Goal: Information Seeking & Learning: Check status

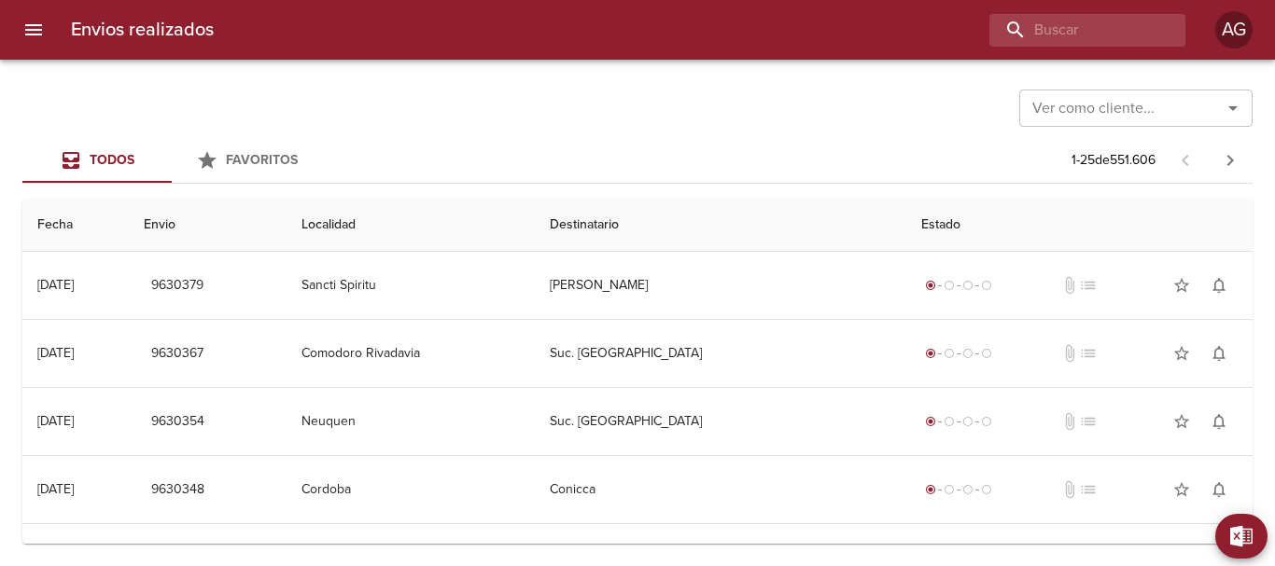
click at [1029, 35] on input "buscar" at bounding box center [1071, 30] width 164 height 33
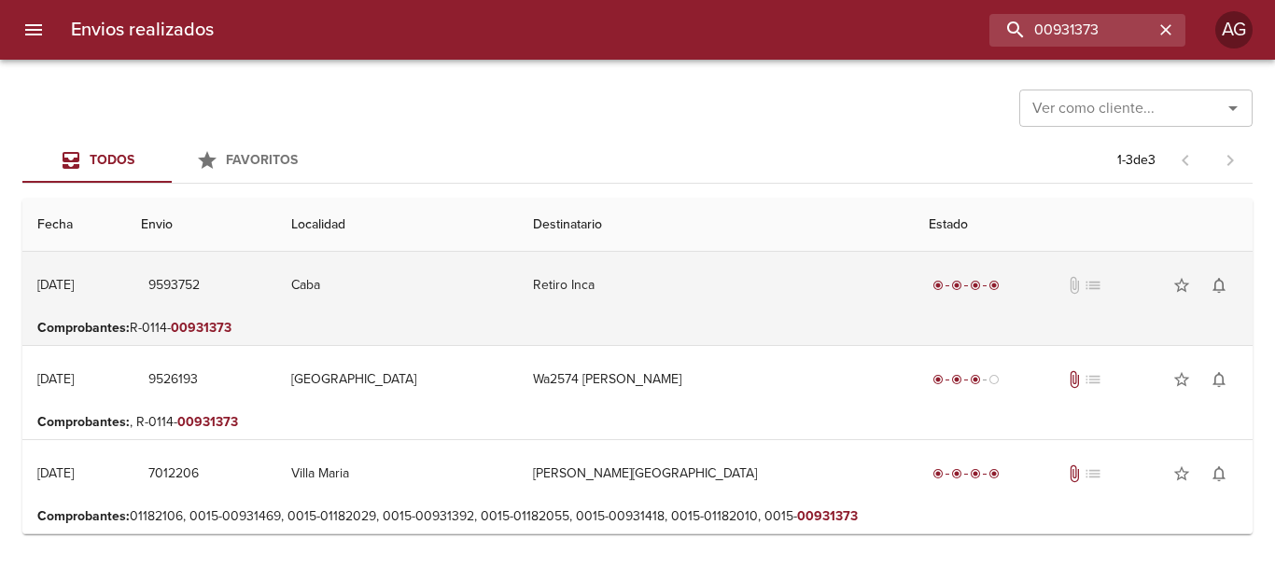
click at [705, 318] on td "Retiro Inca" at bounding box center [716, 285] width 396 height 67
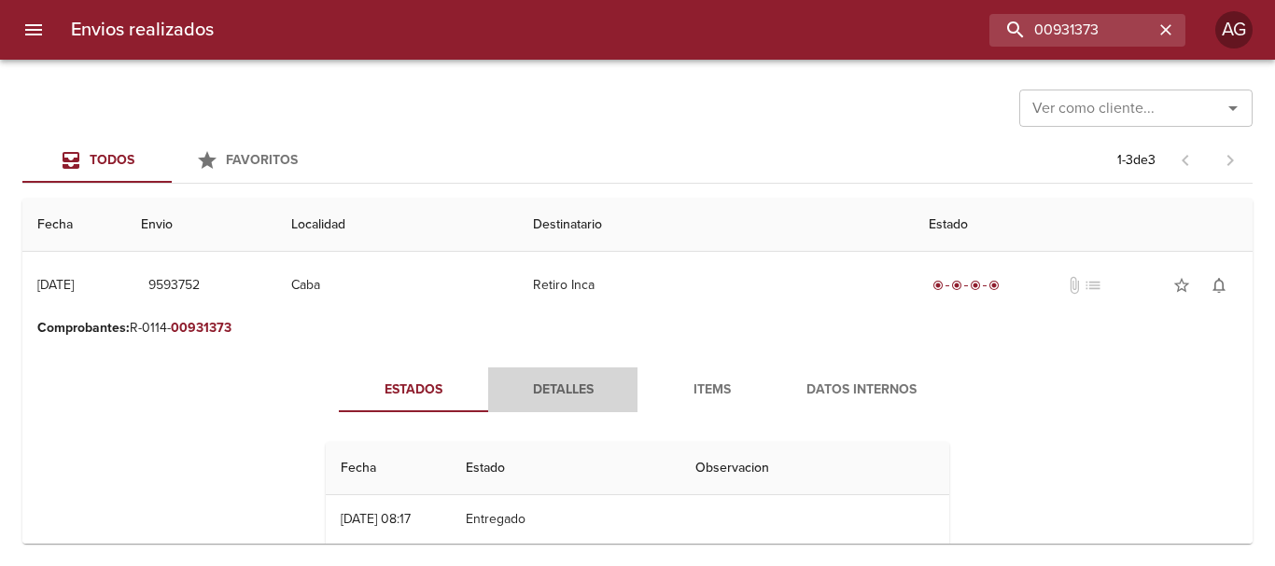
click at [562, 381] on span "Detalles" at bounding box center [562, 390] width 127 height 23
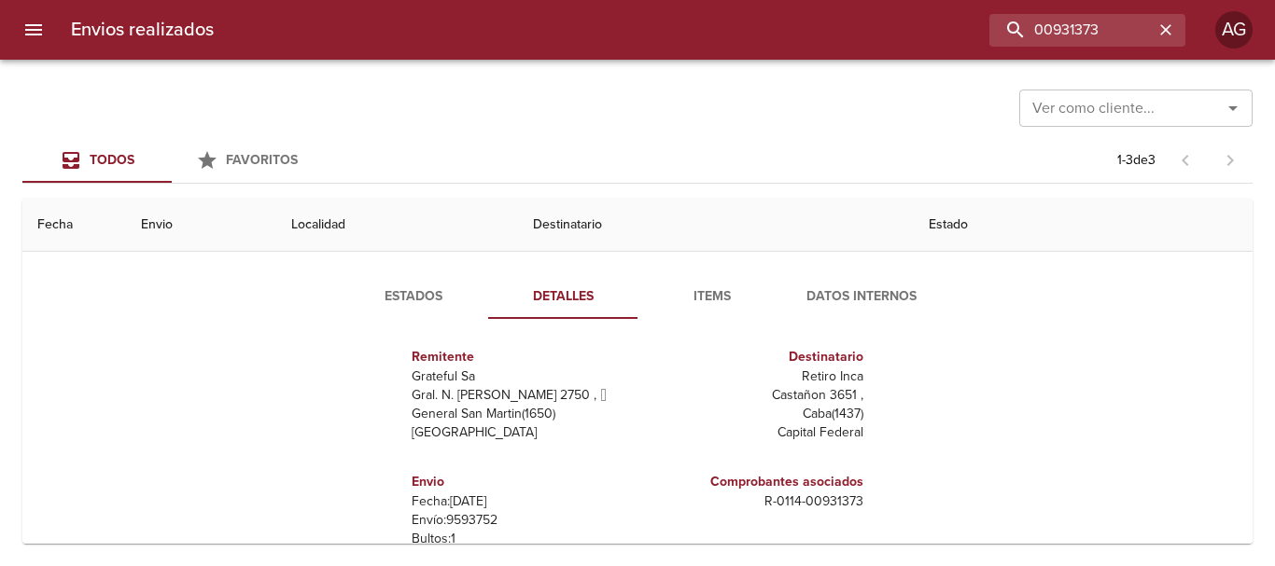
scroll to position [373, 0]
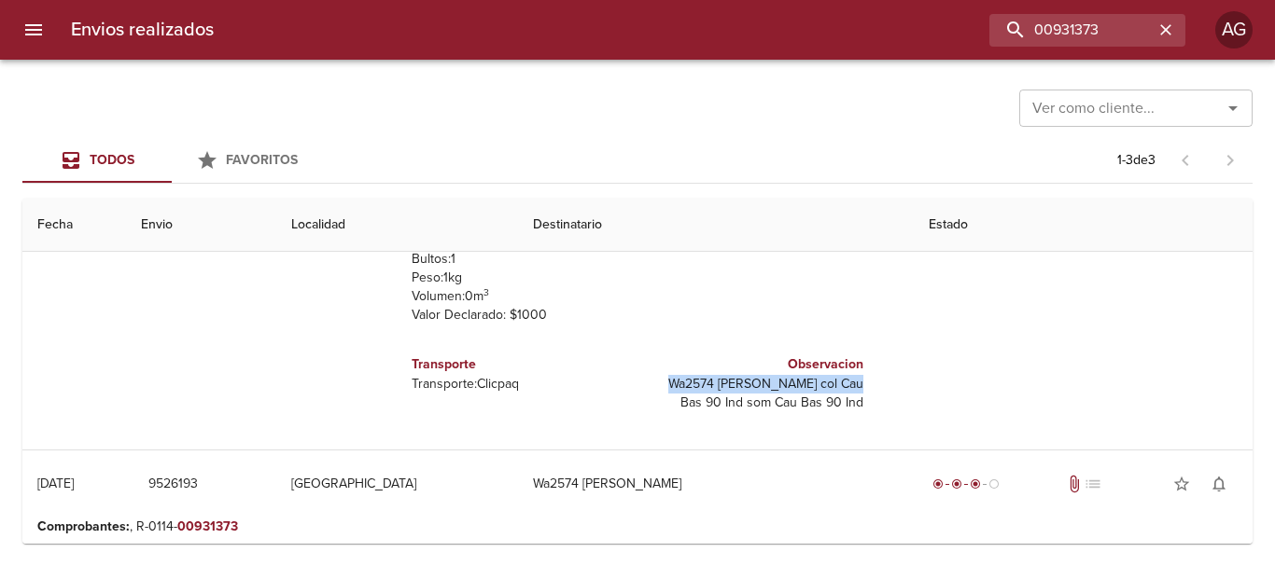
drag, startPoint x: 633, startPoint y: 380, endPoint x: 829, endPoint y: 384, distance: 196.0
click at [829, 384] on p "Wa2574 Miriam Mabel Dominguez col Cau Bas 90 Ind som Cau Bas 90 Ind" at bounding box center [754, 393] width 218 height 37
drag, startPoint x: 832, startPoint y: 382, endPoint x: 855, endPoint y: 402, distance: 30.4
click at [855, 402] on div "Observacion Wa2574 Miriam Mabel Dominguez col Cau Bas 90 Ind som Cau Bas 90 Ind" at bounding box center [753, 384] width 233 height 88
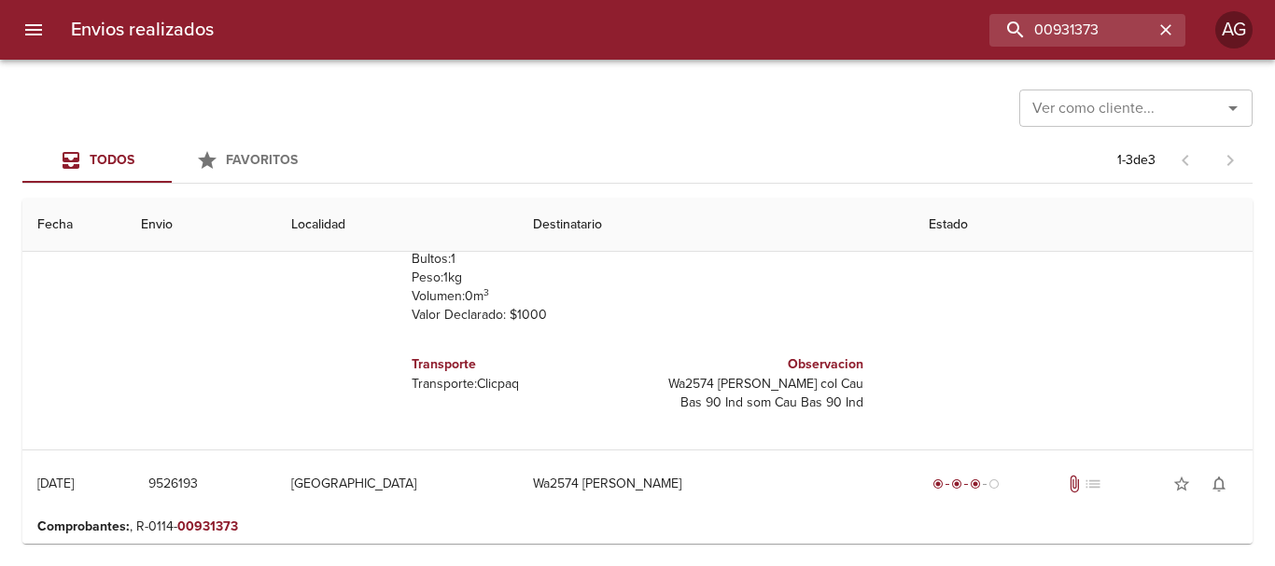
copy p "col Cau Bas 90 Ind som Cau Bas 90 Ind"
click at [770, 417] on div "Observacion Wa2574 Miriam Mabel Dominguez col Cau Bas 90 Ind som Cau Bas 90 Ind" at bounding box center [754, 383] width 218 height 73
drag, startPoint x: 830, startPoint y: 383, endPoint x: 732, endPoint y: 406, distance: 100.7
click at [732, 406] on p "Wa2574 Miriam Mabel Dominguez col Cau Bas 90 Ind som Cau Bas 90 Ind" at bounding box center [754, 393] width 218 height 37
copy p "col Cau Bas 90 Ind"
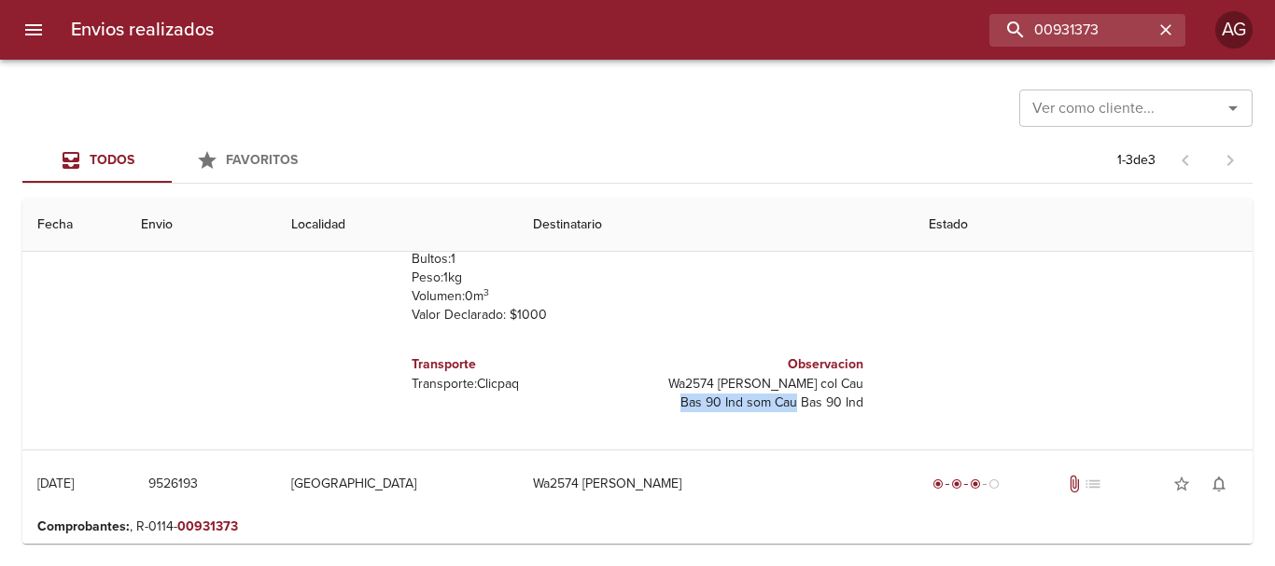
drag, startPoint x: 734, startPoint y: 404, endPoint x: 858, endPoint y: 401, distance: 123.2
click at [858, 401] on div "Remitente Grateful Sa Gral. N. Manuel Savio 2750 ,   General San Martin ( 1650 …" at bounding box center [637, 240] width 638 height 373
copy p "som Cau Bas 90 Ind"
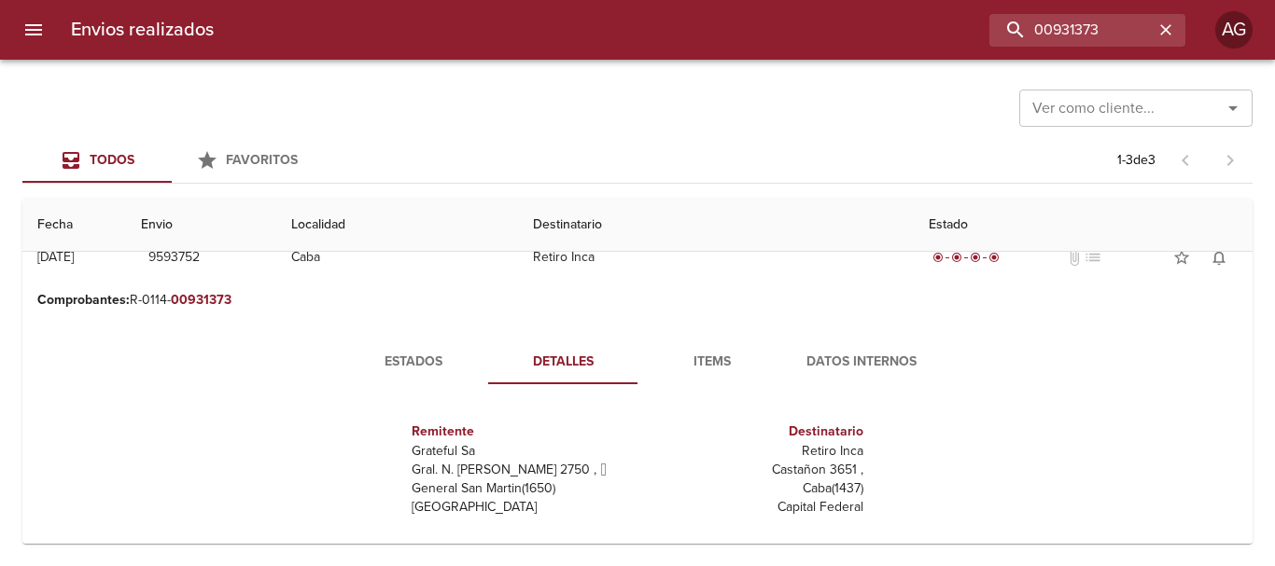
scroll to position [0, 0]
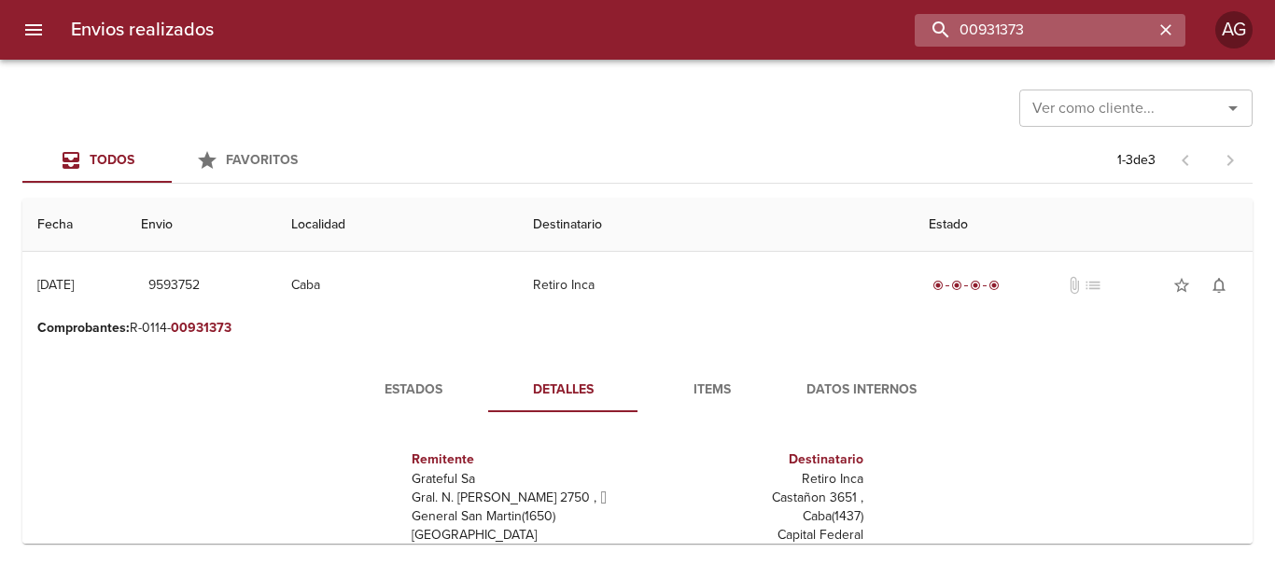
click at [1107, 38] on input "00931373" at bounding box center [1033, 30] width 239 height 33
click at [1107, 38] on input "9593752" at bounding box center [1033, 30] width 239 height 33
type input "9593752"
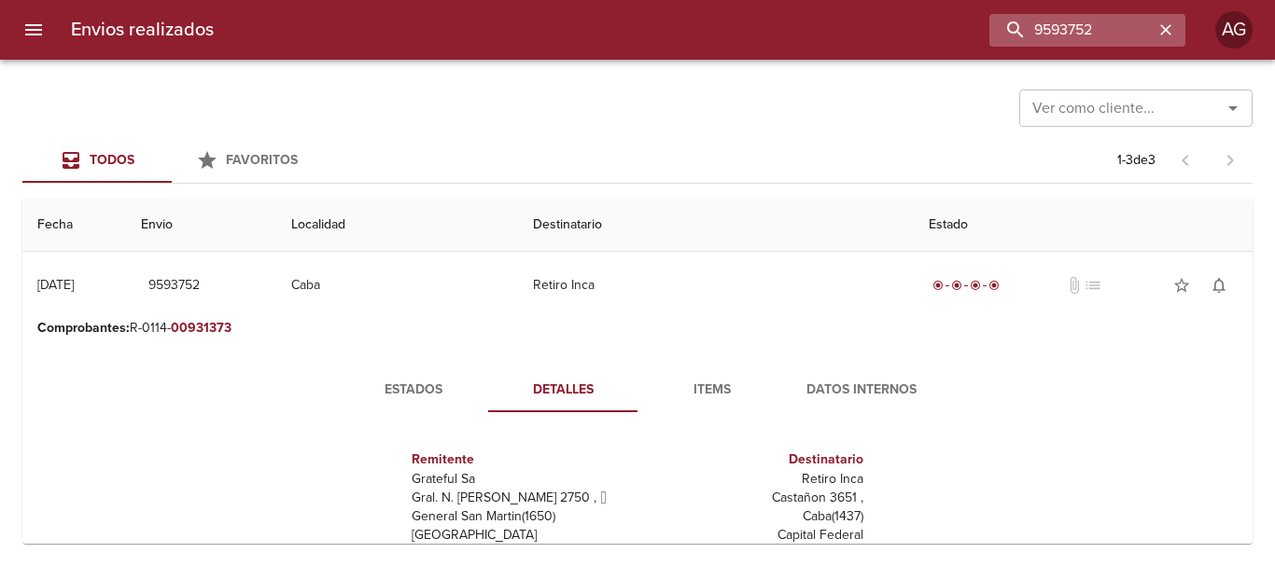
click at [1163, 23] on icon "button" at bounding box center [1165, 30] width 19 height 19
